Goal: Find specific page/section: Find specific page/section

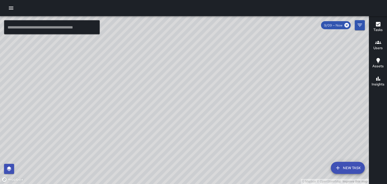
click at [377, 45] on icon "button" at bounding box center [378, 42] width 6 height 6
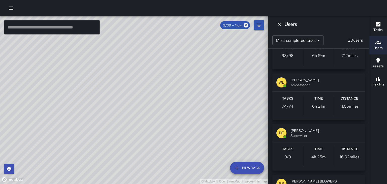
scroll to position [81, 0]
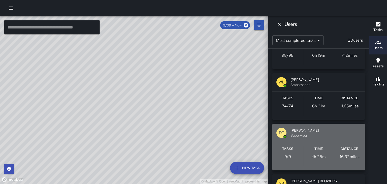
click at [343, 155] on p "16.92 miles" at bounding box center [349, 157] width 19 height 6
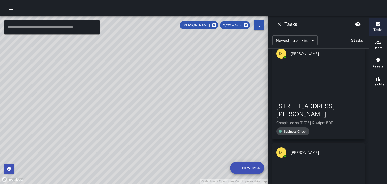
scroll to position [708, 0]
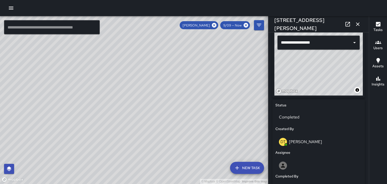
type input "**********"
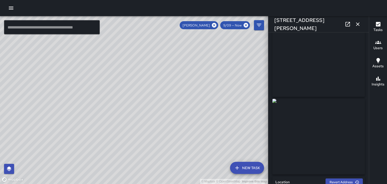
scroll to position [0, 0]
click at [357, 24] on icon "button" at bounding box center [358, 24] width 4 height 4
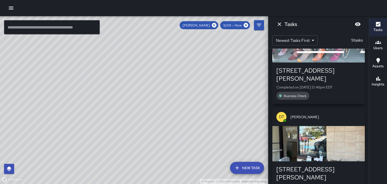
scroll to position [642, 0]
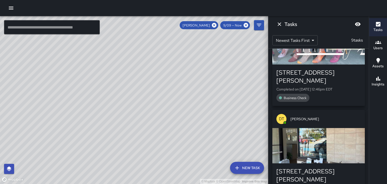
click at [347, 128] on div "button" at bounding box center [318, 145] width 92 height 35
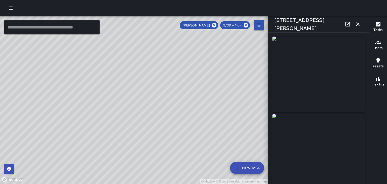
type input "**********"
click at [358, 25] on icon "button" at bounding box center [357, 24] width 6 height 6
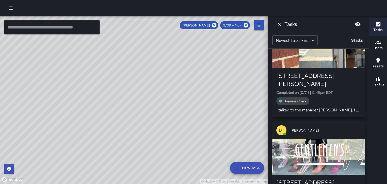
scroll to position [533, 0]
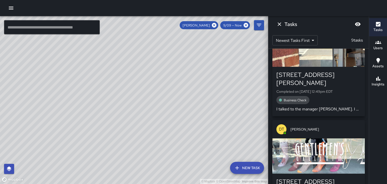
click at [341, 138] on div "button" at bounding box center [318, 155] width 92 height 35
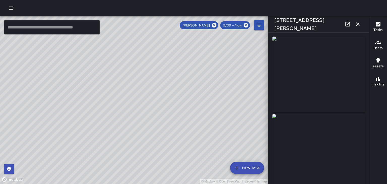
click at [357, 24] on icon "button" at bounding box center [358, 24] width 4 height 4
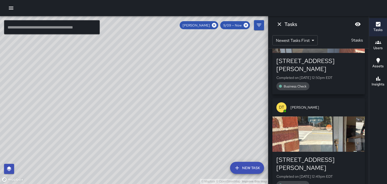
scroll to position [447, 0]
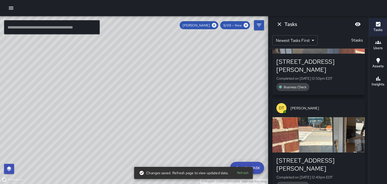
click at [344, 117] on div "button" at bounding box center [318, 134] width 92 height 35
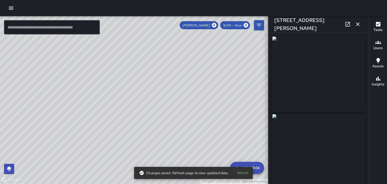
type input "**********"
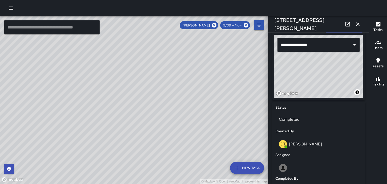
scroll to position [168, 0]
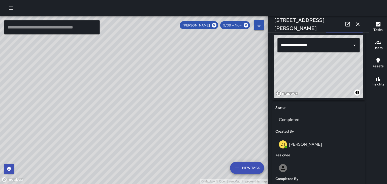
click at [357, 24] on icon "button" at bounding box center [358, 24] width 4 height 4
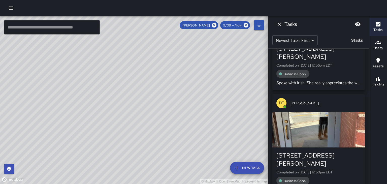
scroll to position [355, 0]
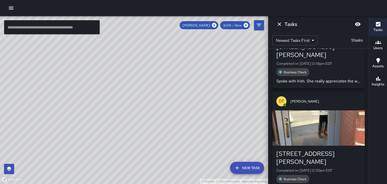
click at [349, 110] on div "button" at bounding box center [318, 127] width 92 height 35
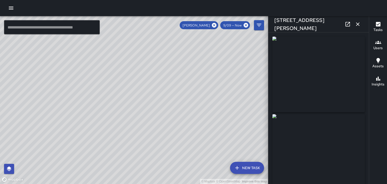
type input "**********"
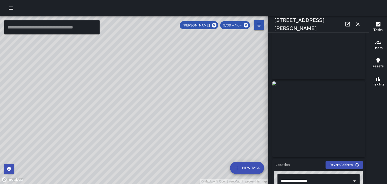
scroll to position [0, 0]
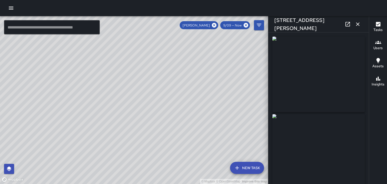
click at [361, 24] on button "button" at bounding box center [357, 24] width 10 height 10
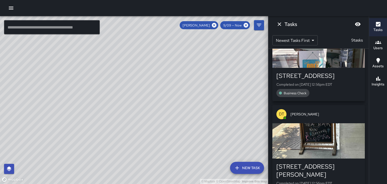
scroll to position [235, 0]
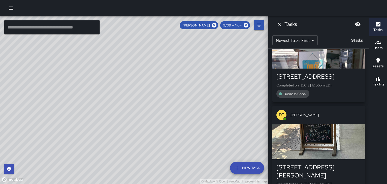
click at [349, 124] on div "button" at bounding box center [318, 141] width 92 height 35
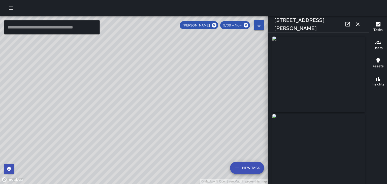
type input "**********"
click at [357, 24] on icon "button" at bounding box center [358, 24] width 4 height 4
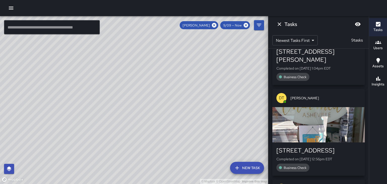
scroll to position [159, 0]
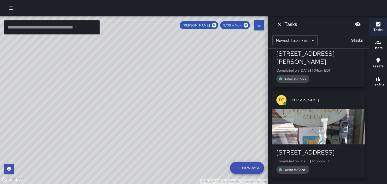
click at [346, 109] on div "button" at bounding box center [318, 126] width 92 height 35
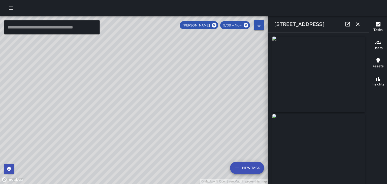
type input "**********"
click at [357, 24] on icon "button" at bounding box center [358, 24] width 4 height 4
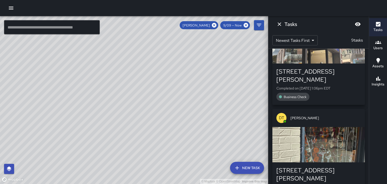
scroll to position [0, 0]
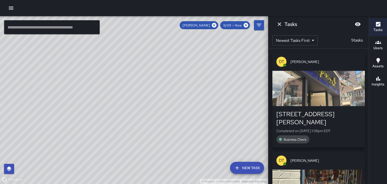
click at [281, 26] on icon "Dismiss" at bounding box center [279, 24] width 6 height 6
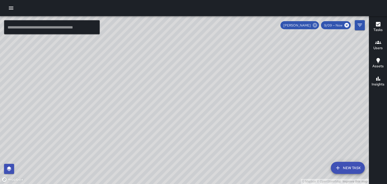
click at [315, 26] on icon at bounding box center [315, 25] width 6 height 6
